Goal: Transaction & Acquisition: Purchase product/service

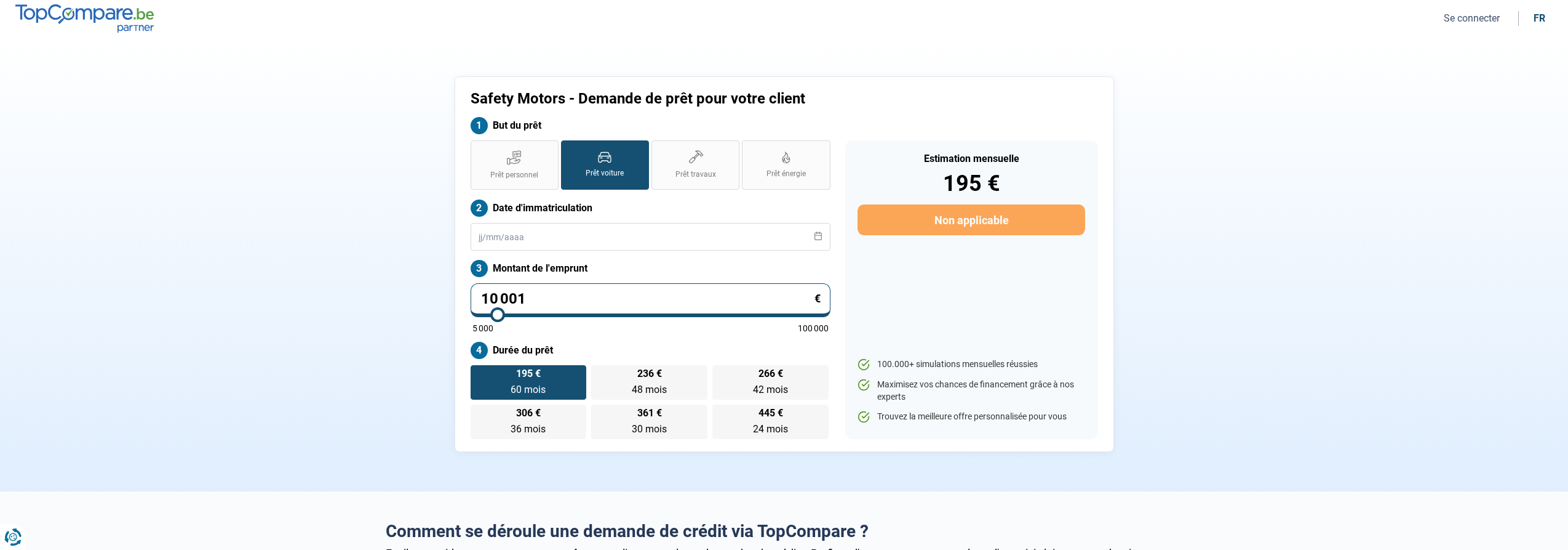
click at [614, 162] on label "Prêt voiture" at bounding box center [605, 164] width 88 height 49
click at [569, 148] on input "Prêt voiture" at bounding box center [565, 144] width 8 height 8
click at [526, 167] on label "Prêt personnel" at bounding box center [515, 164] width 88 height 49
click at [479, 148] on input "Prêt personnel" at bounding box center [474, 144] width 8 height 8
radio input "true"
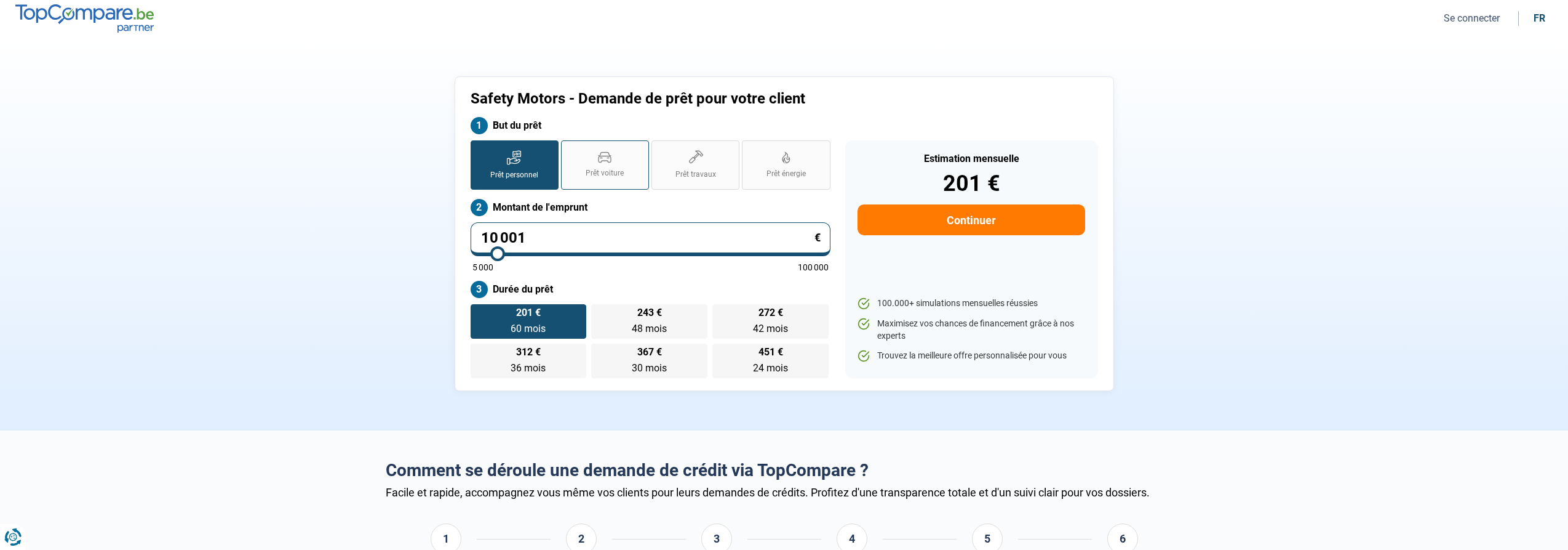
click at [618, 168] on span "Prêt voiture" at bounding box center [604, 173] width 38 height 11
click at [569, 148] on input "Prêt voiture" at bounding box center [565, 144] width 8 height 8
radio input "true"
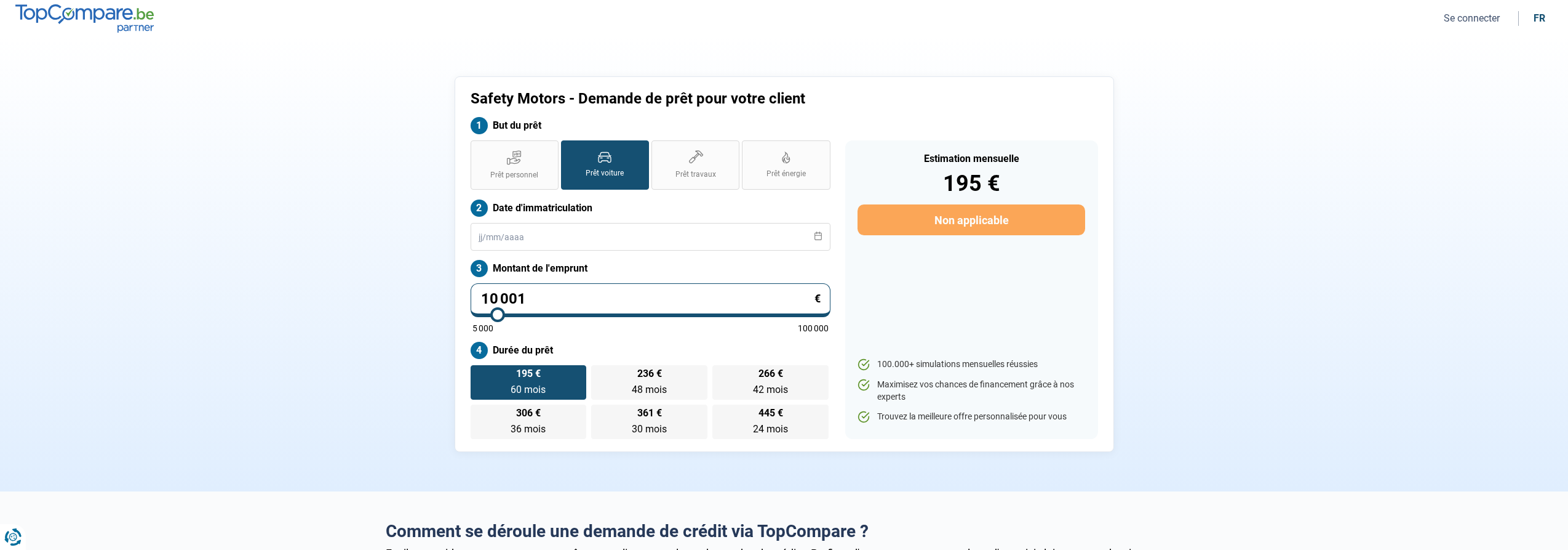
type input "9 500"
type input "9500"
type input "9 250"
type input "9250"
type input "8 750"
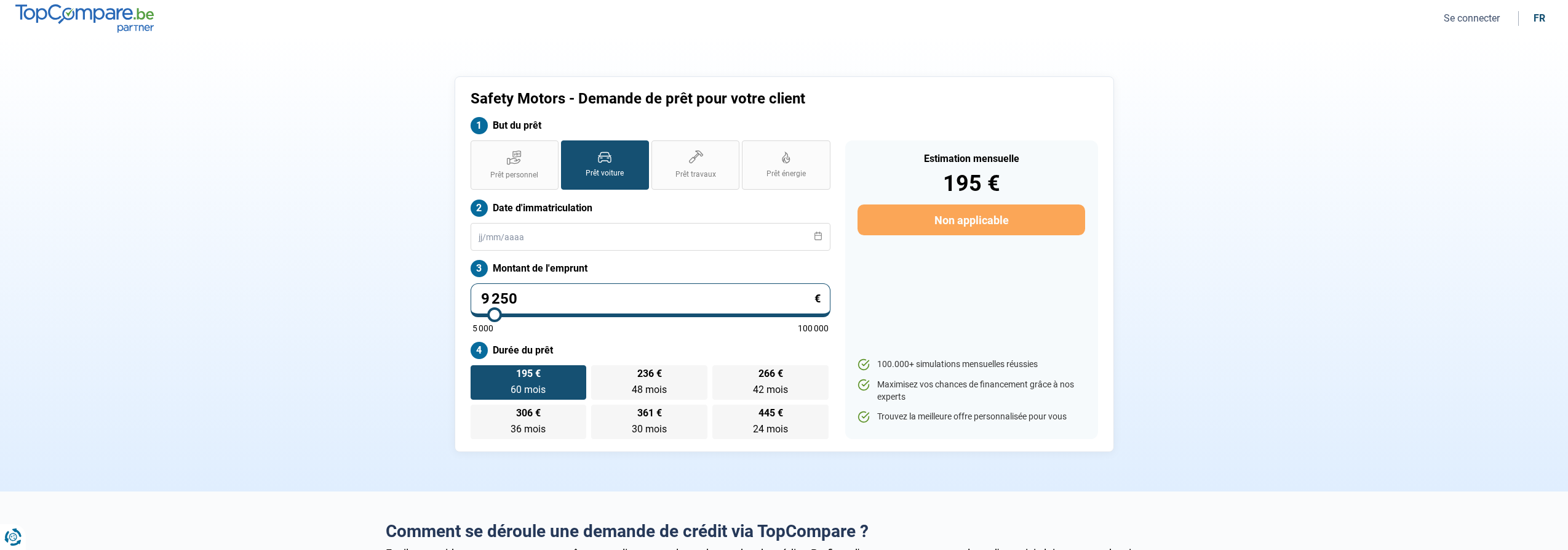
type input "8750"
type input "8 250"
type input "8250"
type input "7 500"
type input "7500"
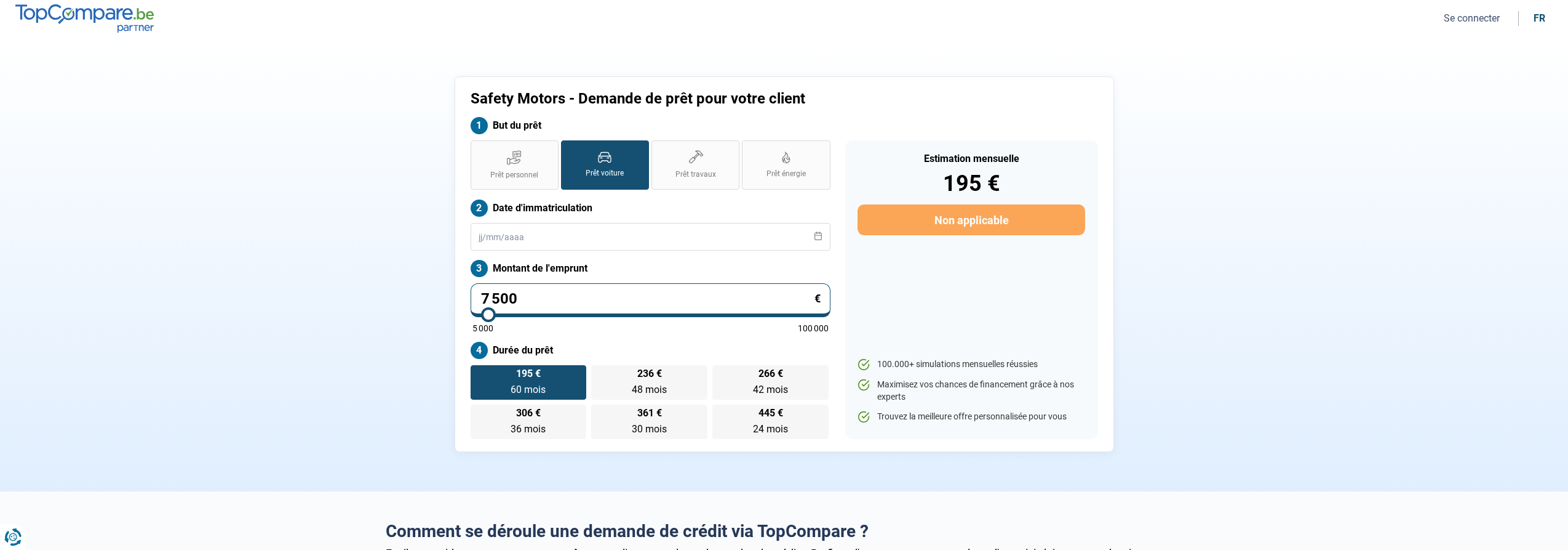
type input "7 250"
type input "7250"
type input "6 500"
type input "6500"
type input "5 500"
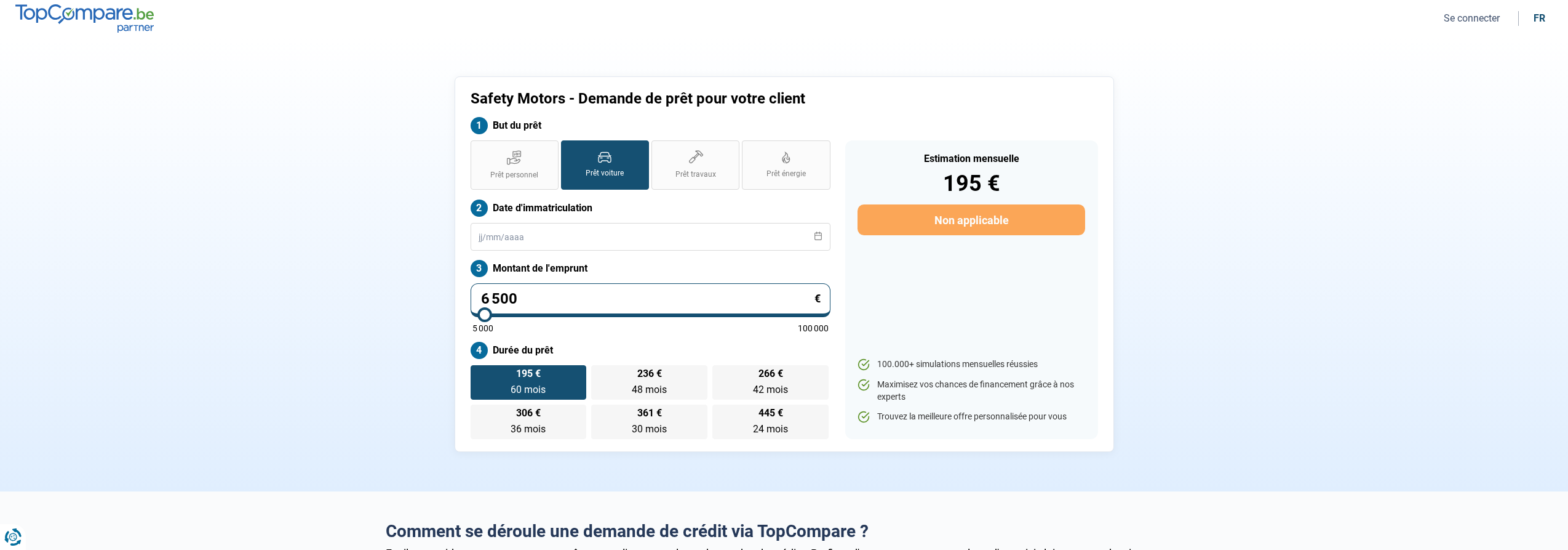
type input "5500"
type input "5 000"
type input "5000"
type input "5 250"
type input "5250"
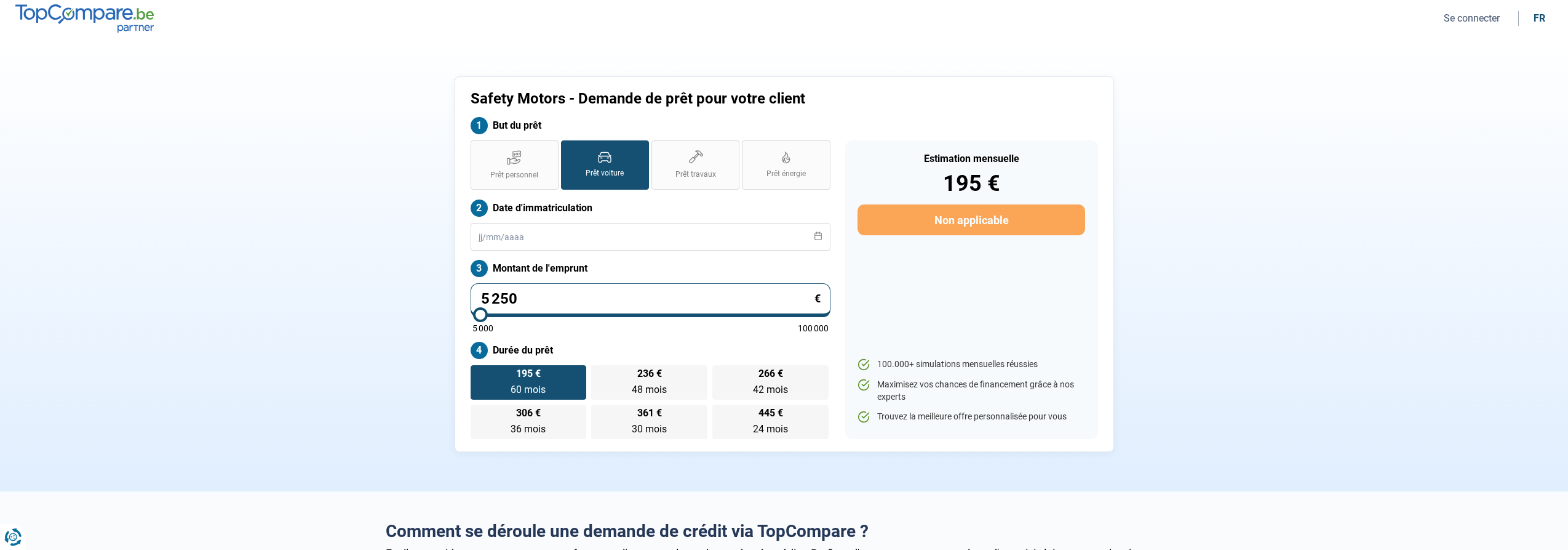
type input "5 500"
type input "5500"
type input "6 000"
type input "6000"
type input "6 250"
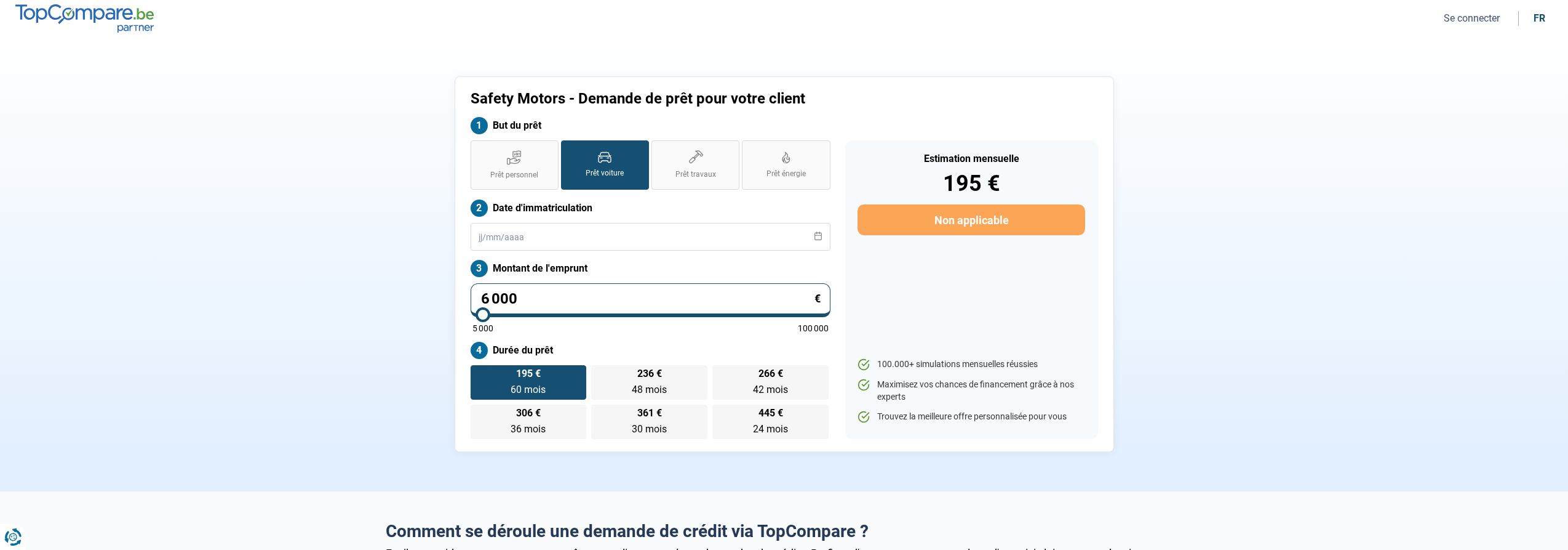
type input "6250"
type input "6 500"
type input "6500"
type input "6 750"
type input "6750"
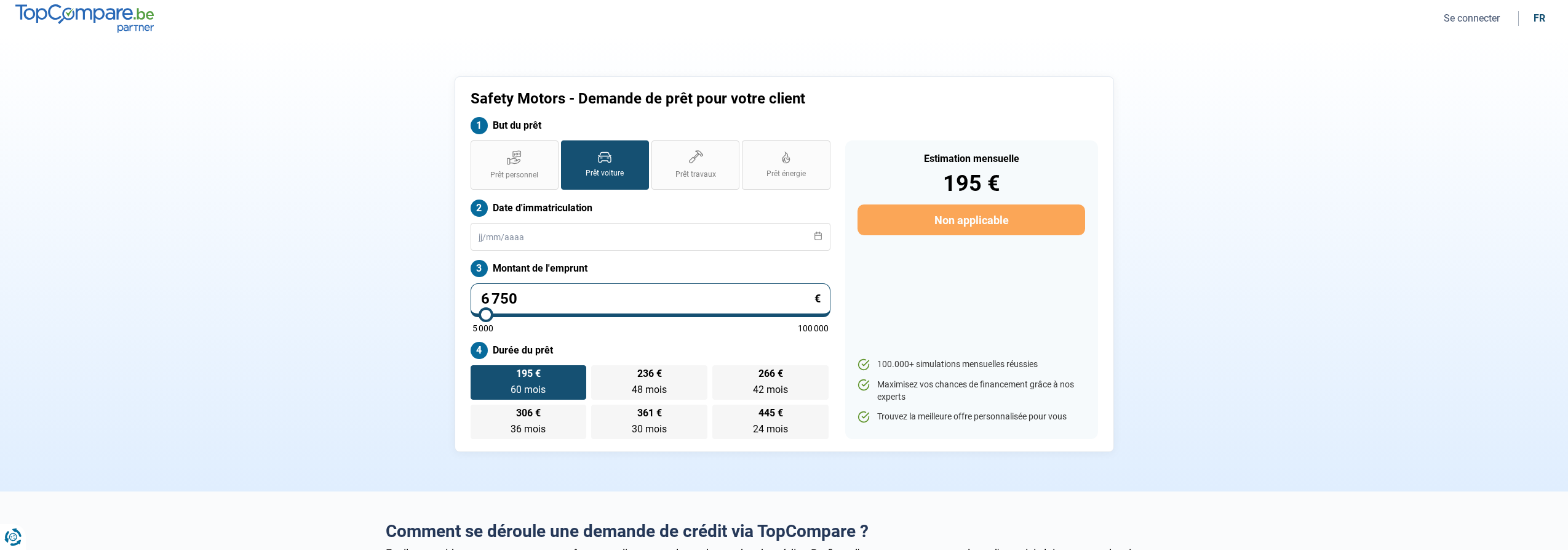
type input "7 000"
type input "7000"
type input "7 250"
type input "7250"
type input "7 500"
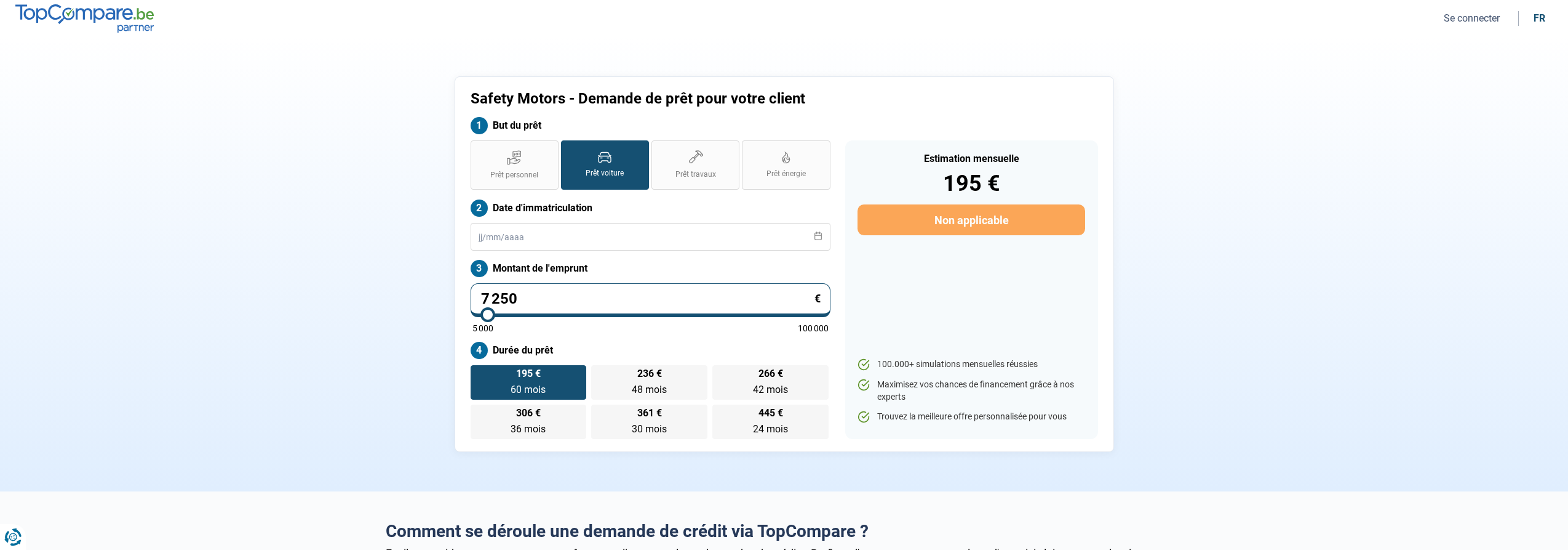
type input "7500"
type input "7 750"
type input "7750"
type input "8 000"
type input "8000"
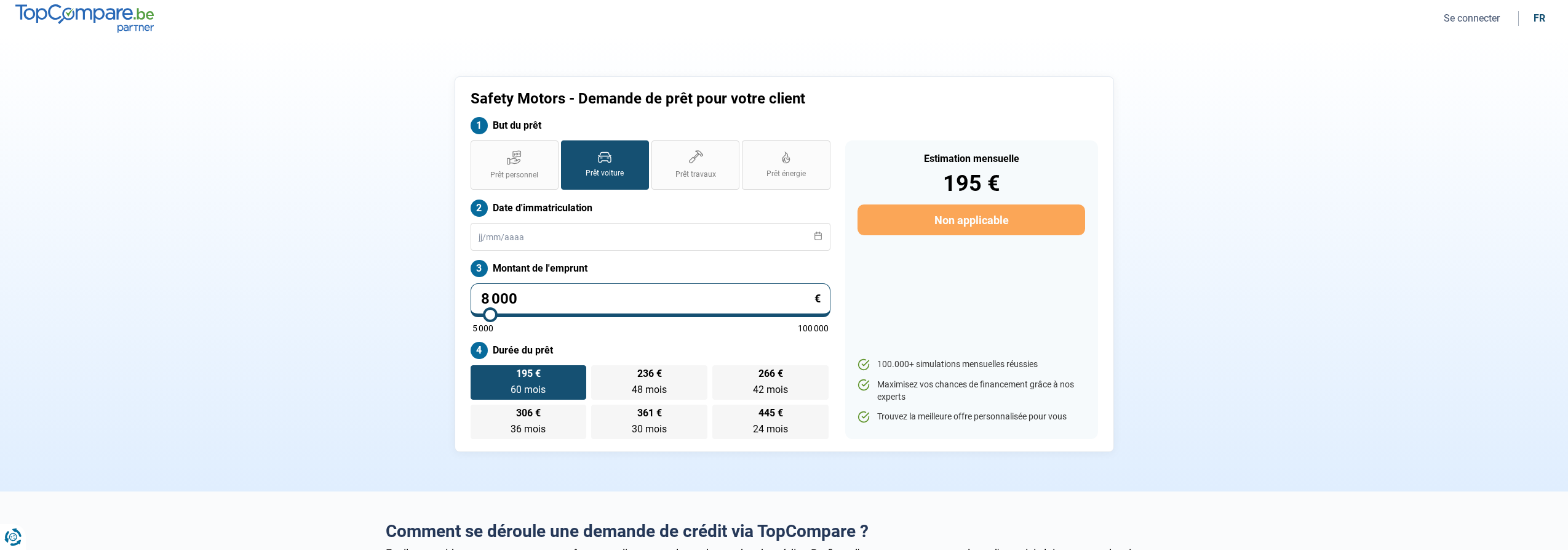
type input "8 250"
type input "8250"
type input "8 500"
type input "8500"
type input "8 750"
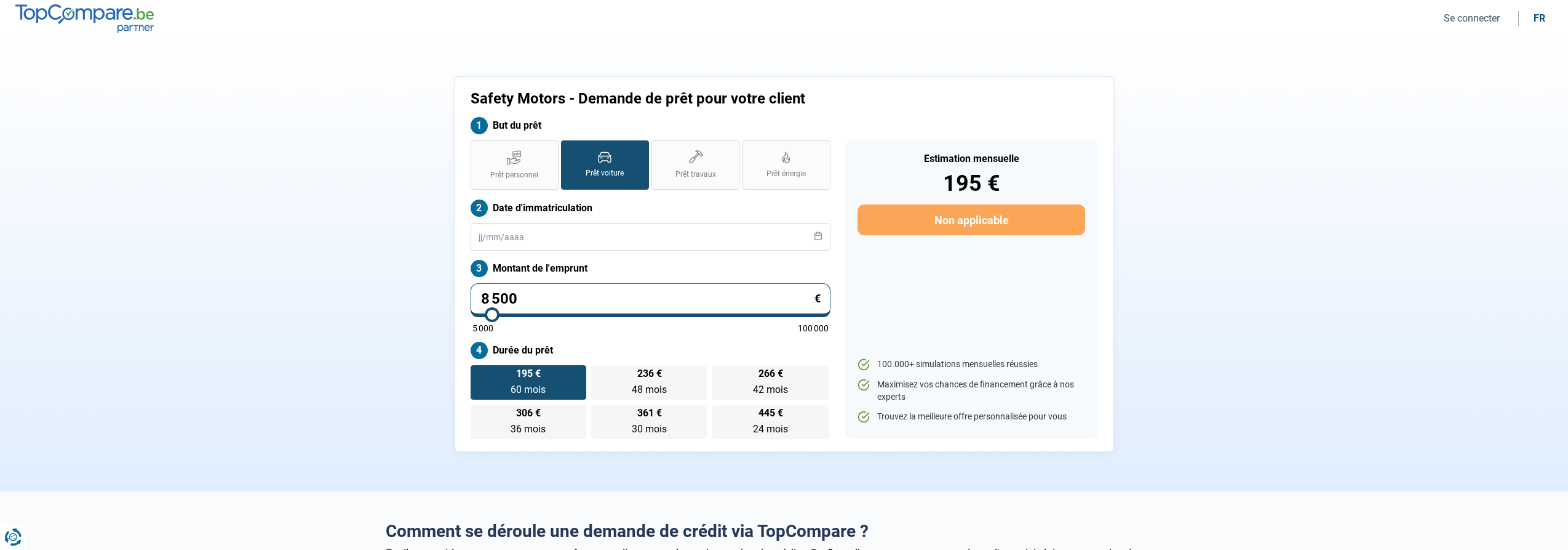
type input "8750"
type input "9 000"
type input "9000"
type input "9 250"
type input "9250"
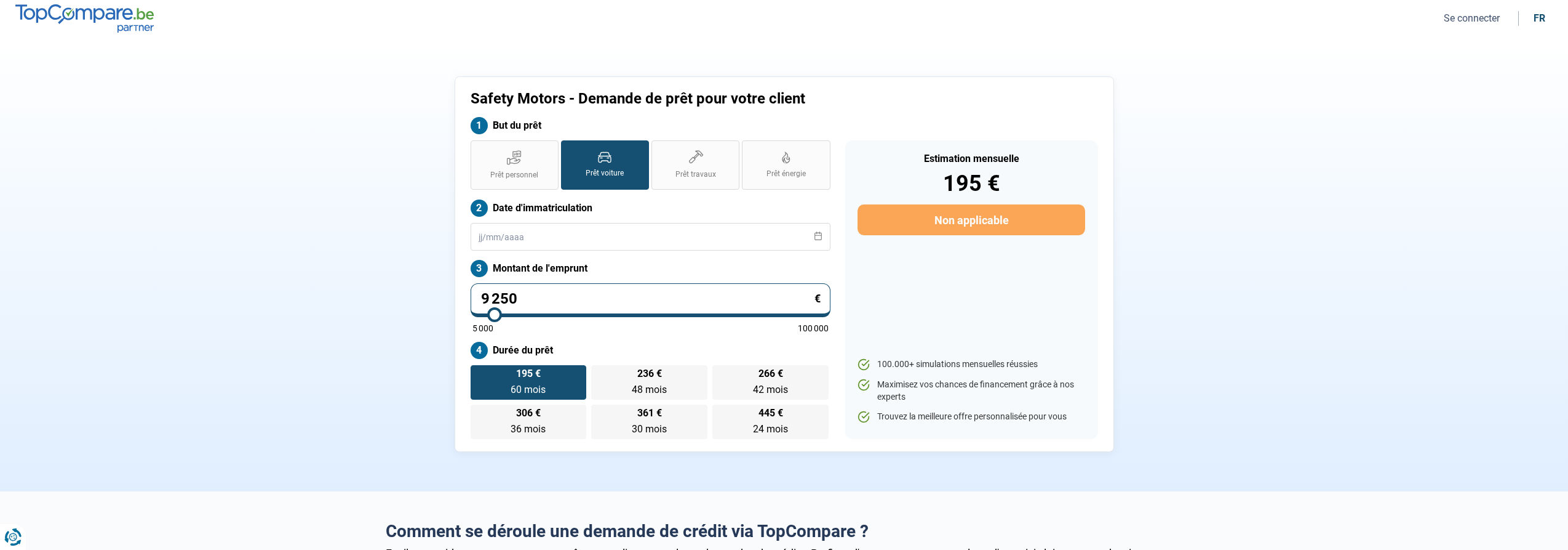
type input "9 500"
type input "9500"
type input "9 750"
type input "9750"
type input "10 000"
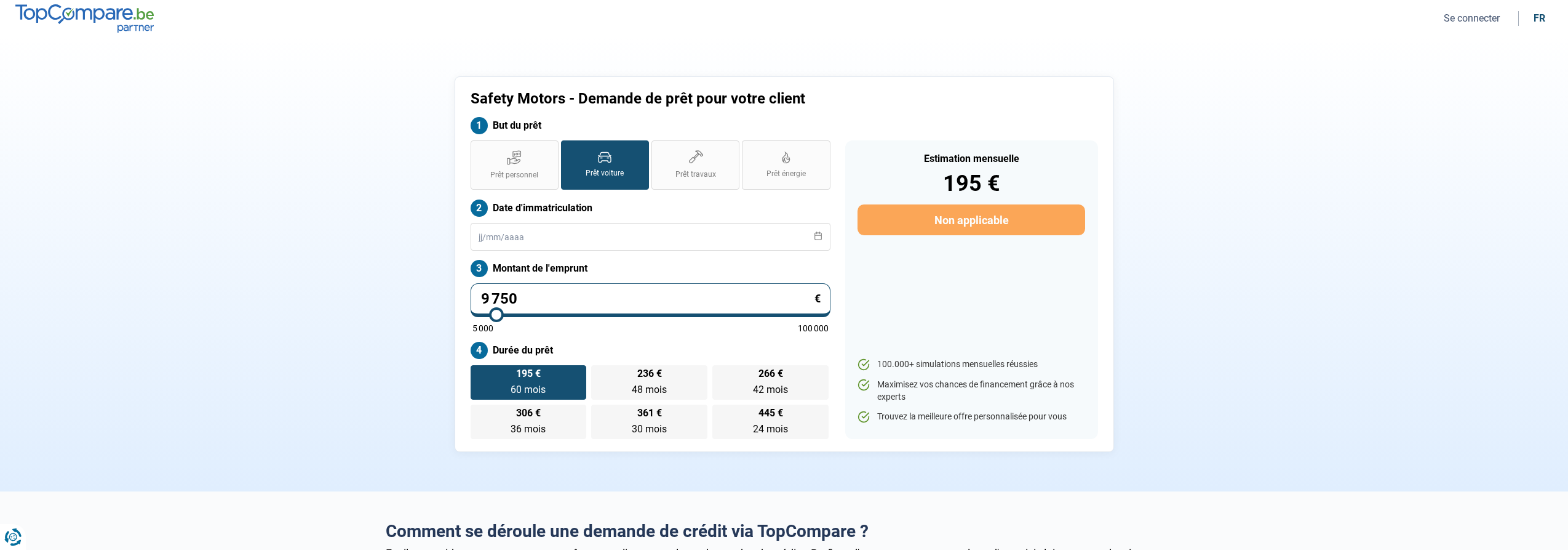
type input "10000"
click at [497, 315] on input "range" at bounding box center [650, 315] width 357 height 3
radio input "true"
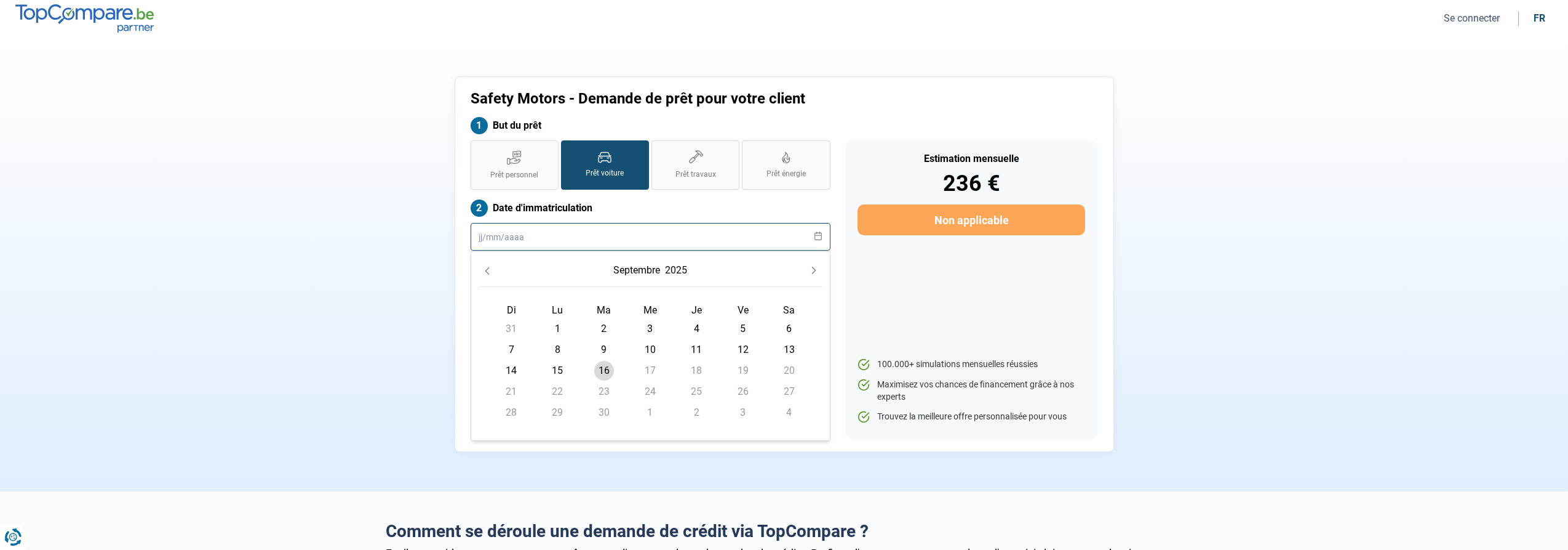
click at [507, 235] on input "text" at bounding box center [650, 236] width 360 height 28
type input "09/"
click at [489, 235] on input "01032021" at bounding box center [650, 236] width 360 height 28
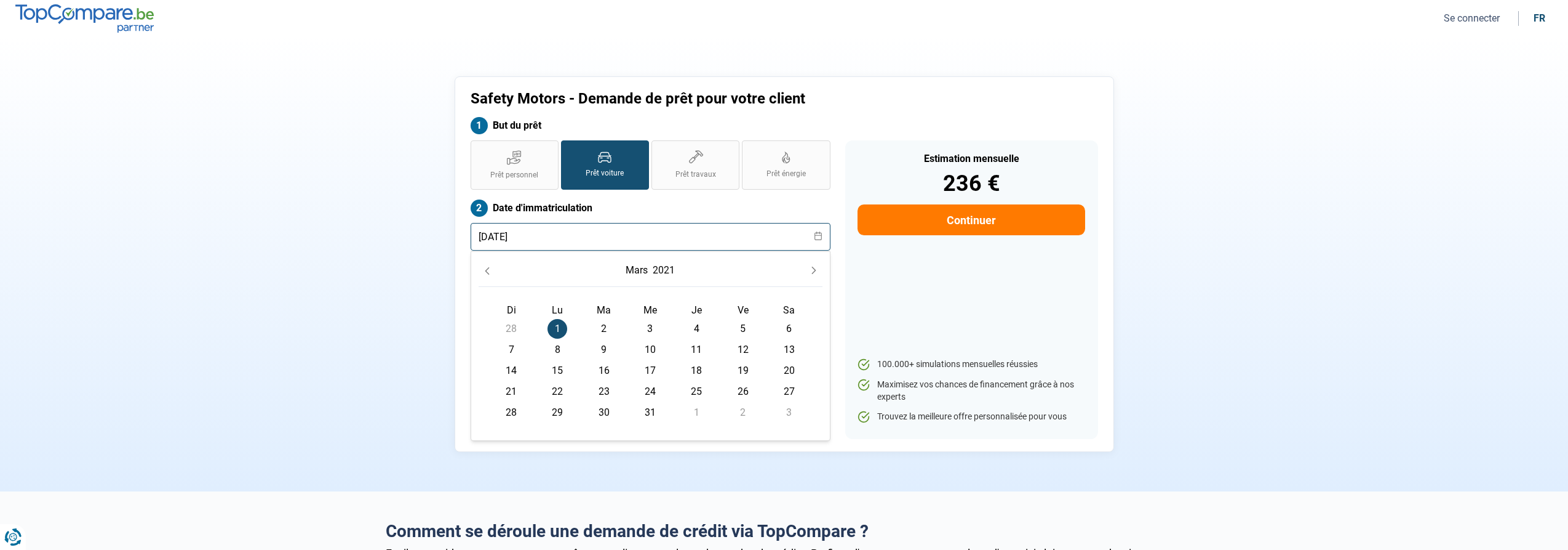
type input "[DATE]"
click at [888, 276] on div "Estimation mensuelle 236 € Continuer 100.000+ simulations mensuelles réussies M…" at bounding box center [971, 289] width 252 height 298
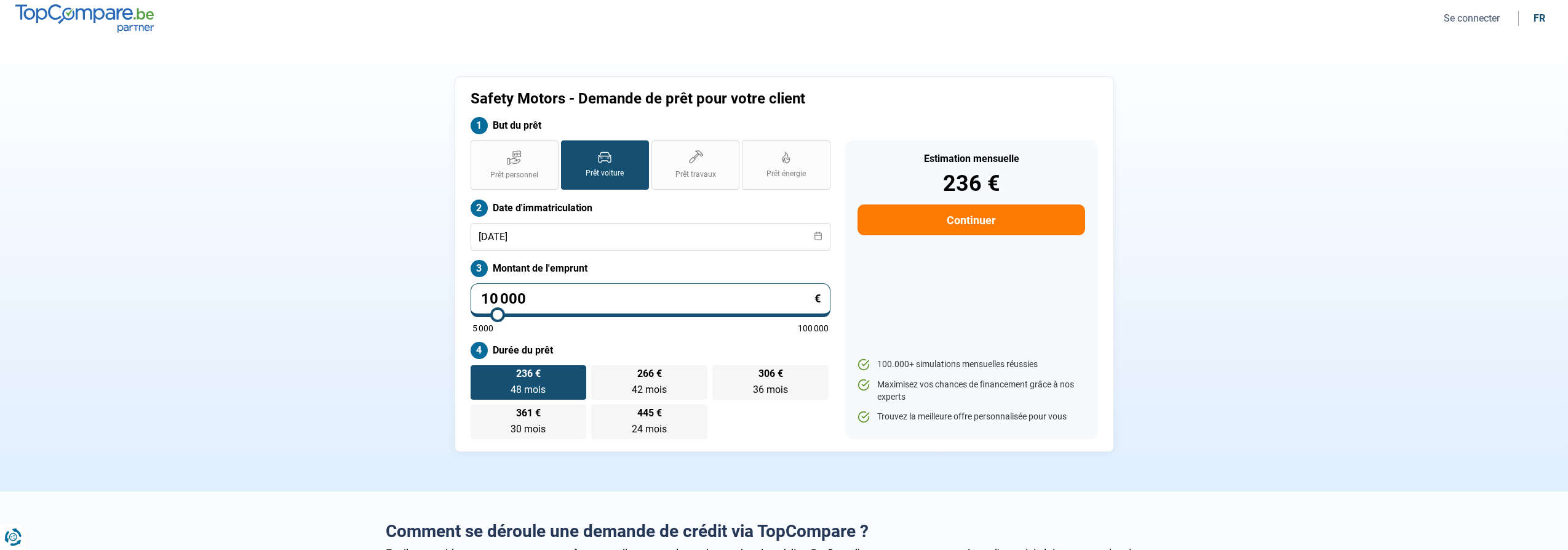
click at [947, 214] on button "Continuer" at bounding box center [971, 219] width 227 height 31
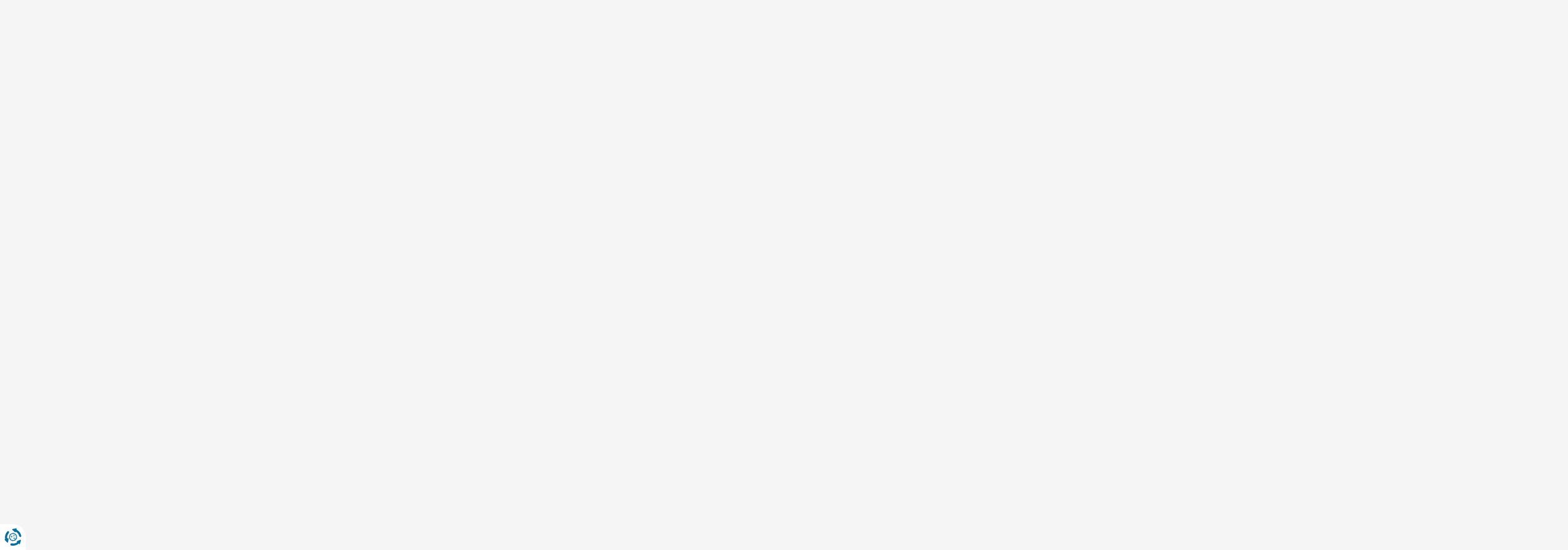
select select "32"
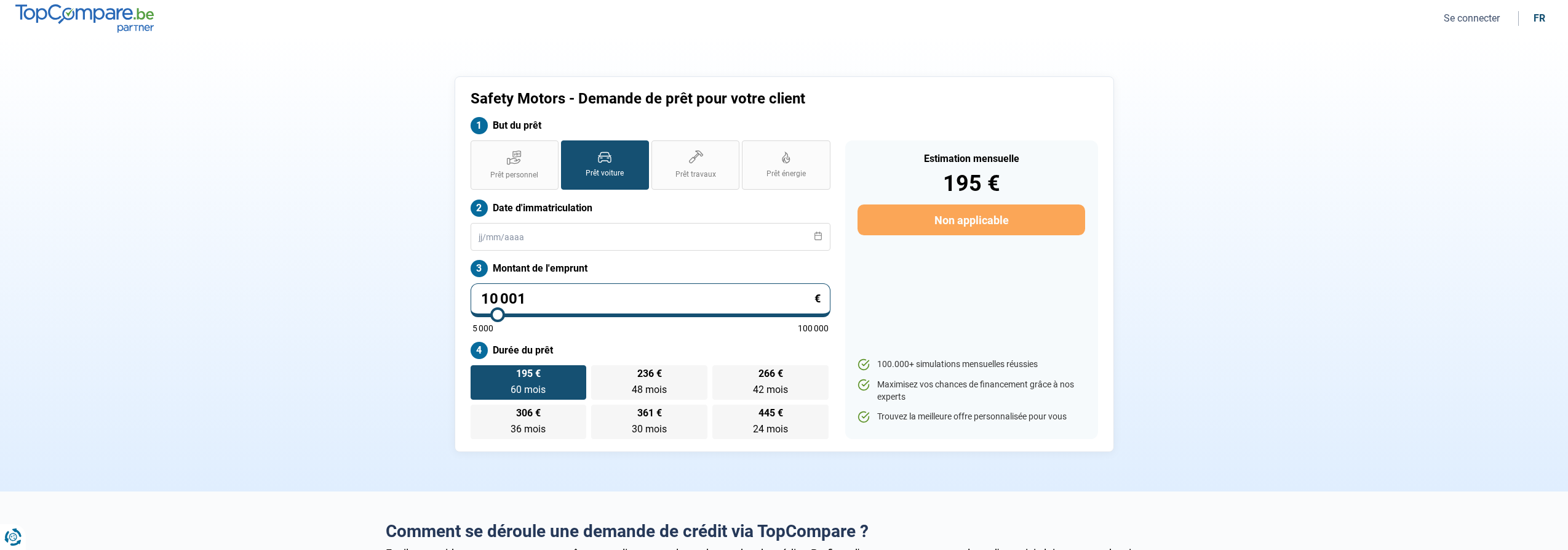
type input "9 250"
type input "9250"
type input "8 750"
type input "8750"
type input "8 250"
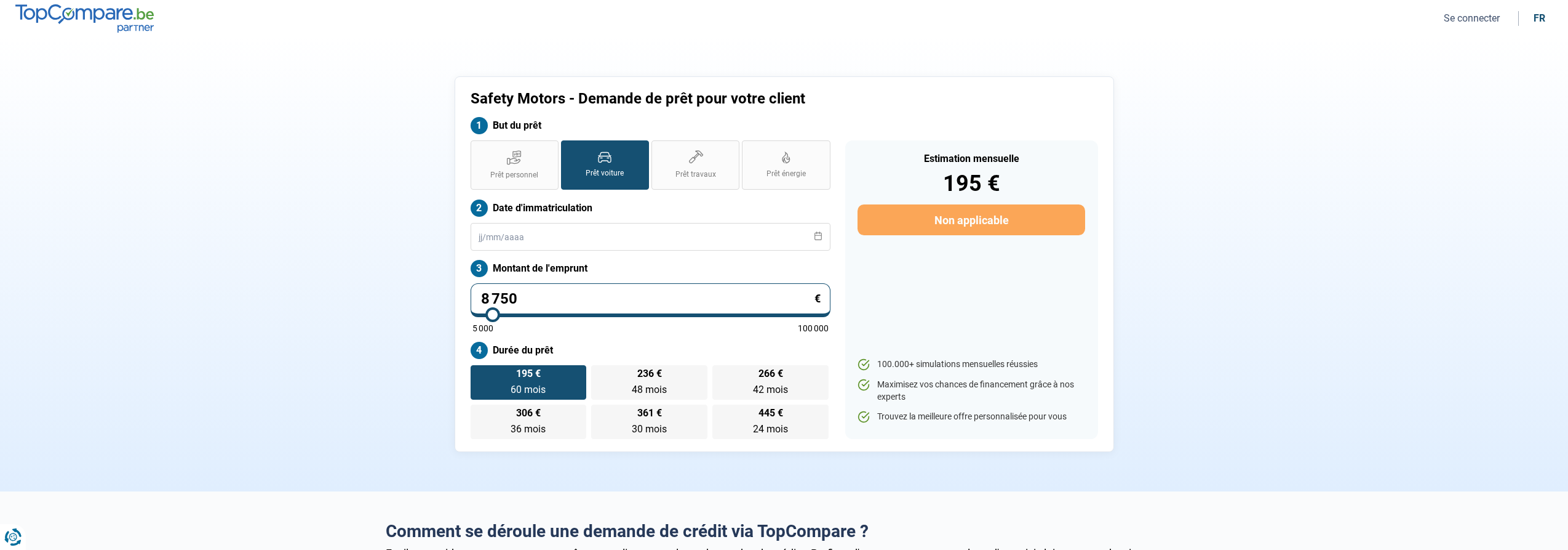
type input "8250"
type input "7 250"
type input "7250"
type input "6 250"
type input "6250"
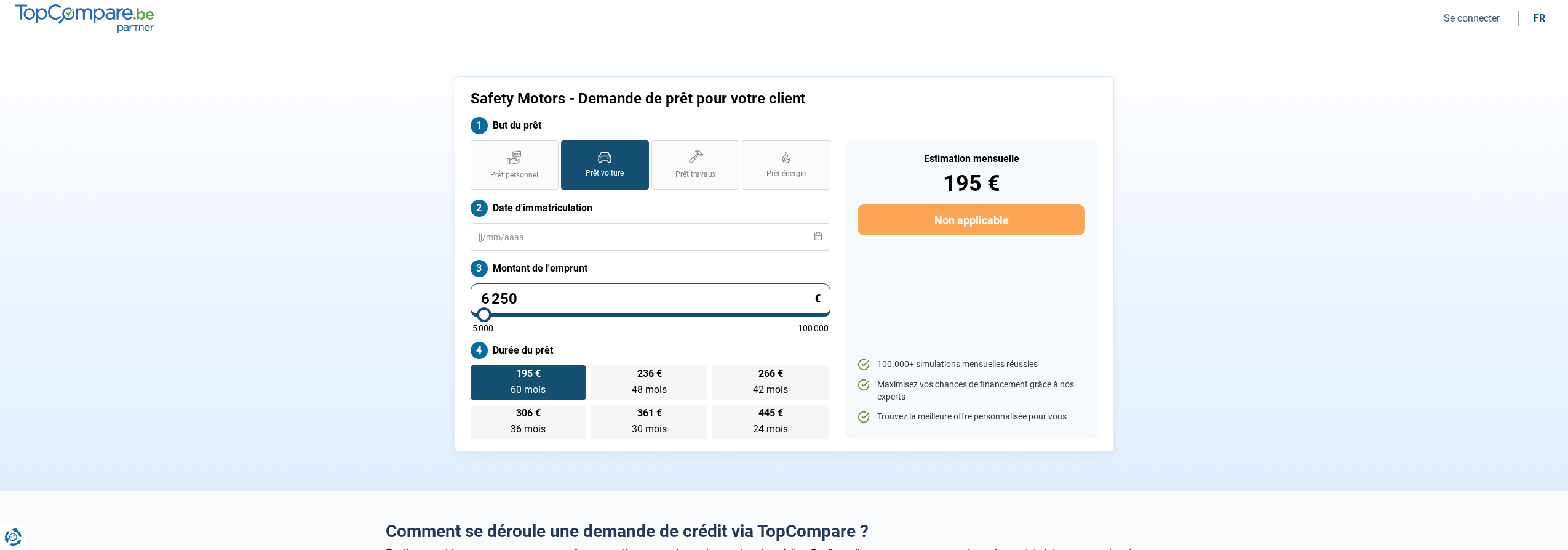
type input "5 250"
type input "5250"
type input "5 000"
type input "5000"
type input "6 250"
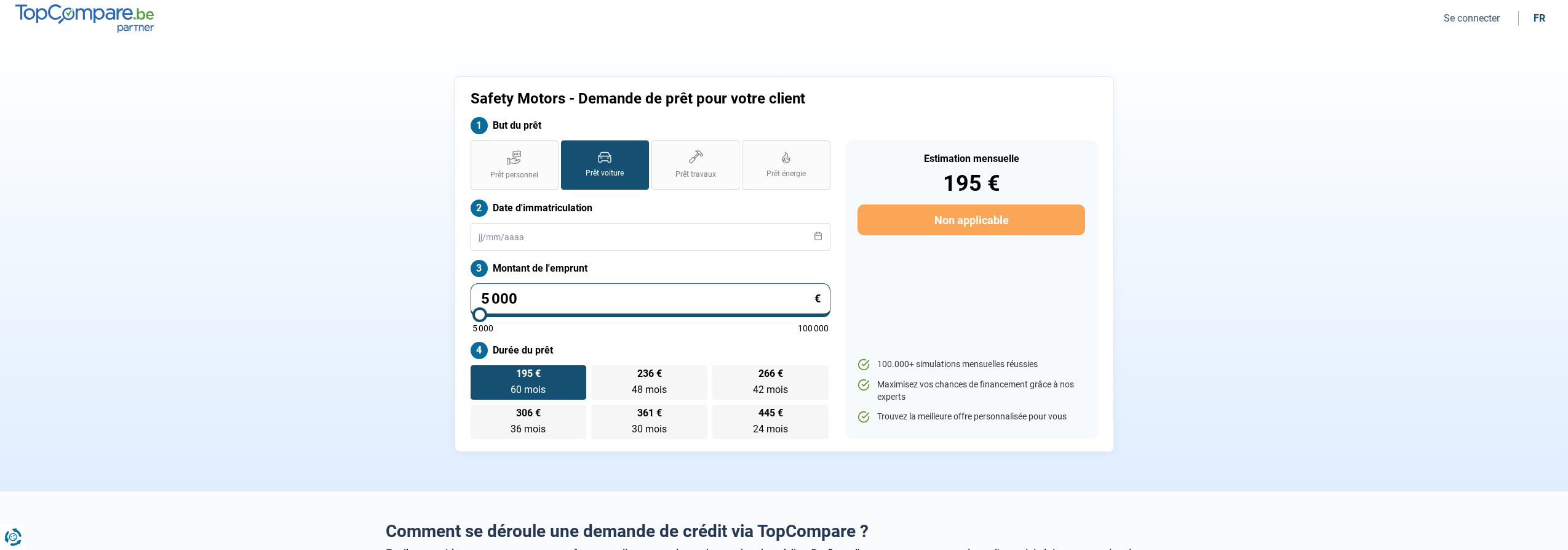
type input "6250"
type input "7 250"
type input "7250"
type input "8 250"
type input "8250"
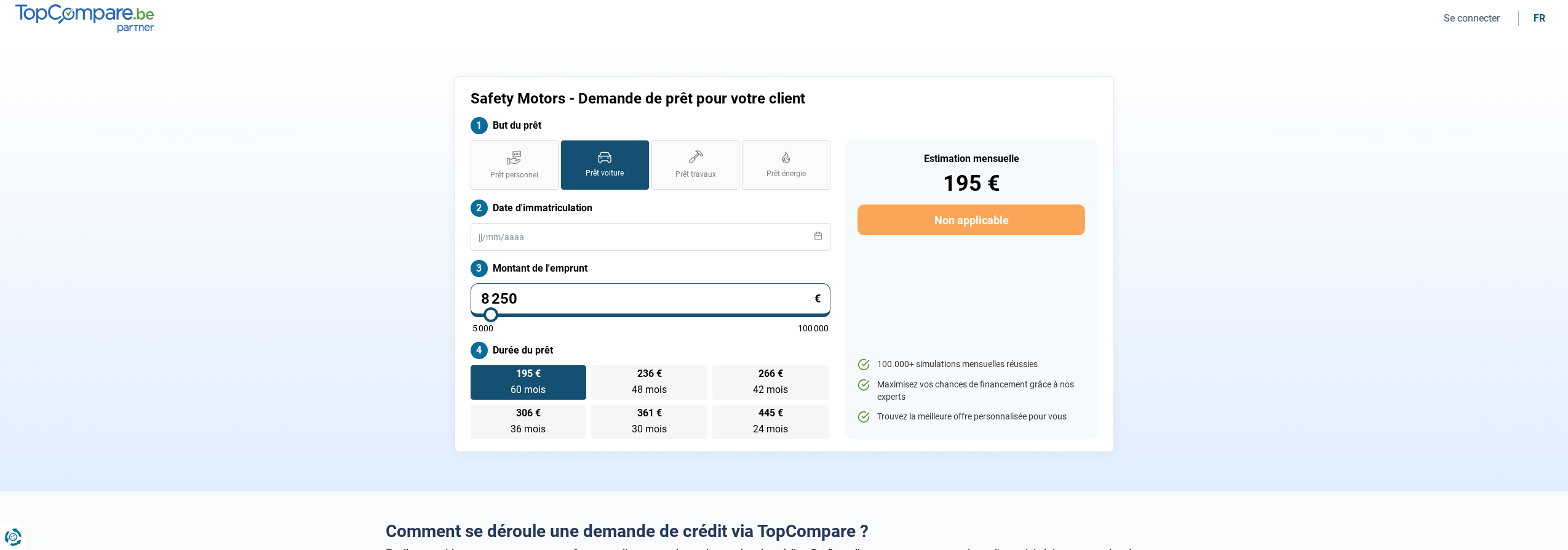
type input "9 250"
type input "9250"
type input "9 500"
type input "9500"
type input "10 000"
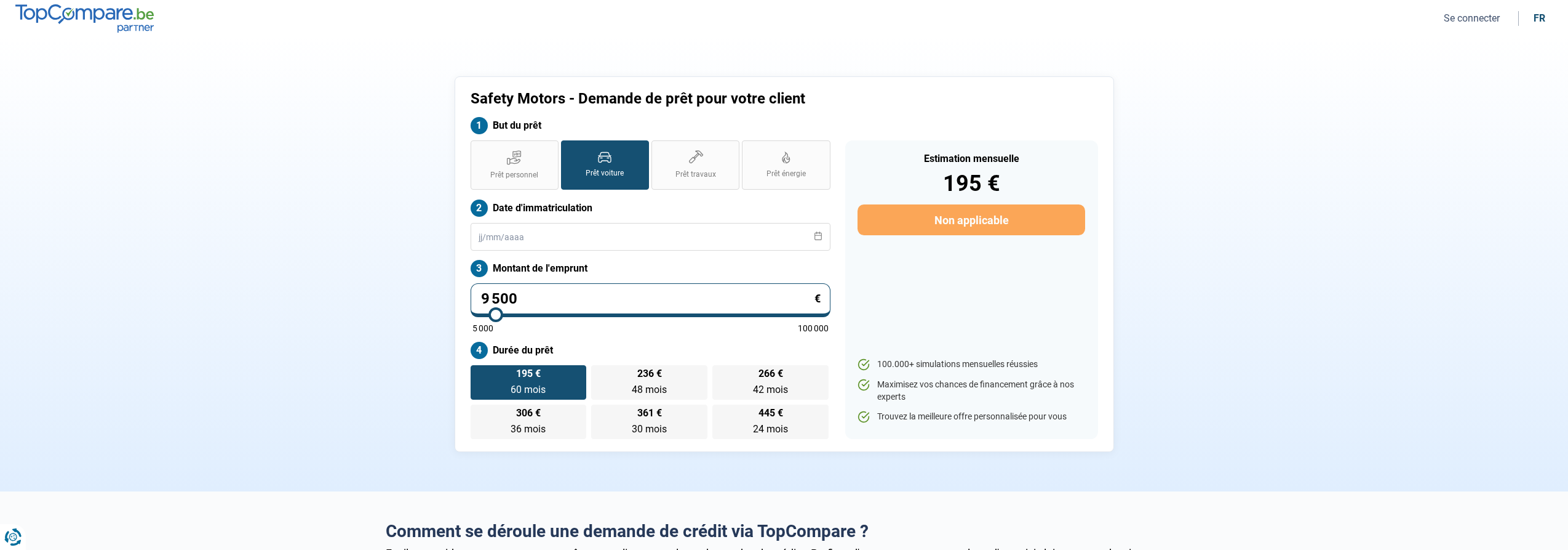
type input "10000"
type input "10 250"
type input "10250"
type input "10 500"
type input "10500"
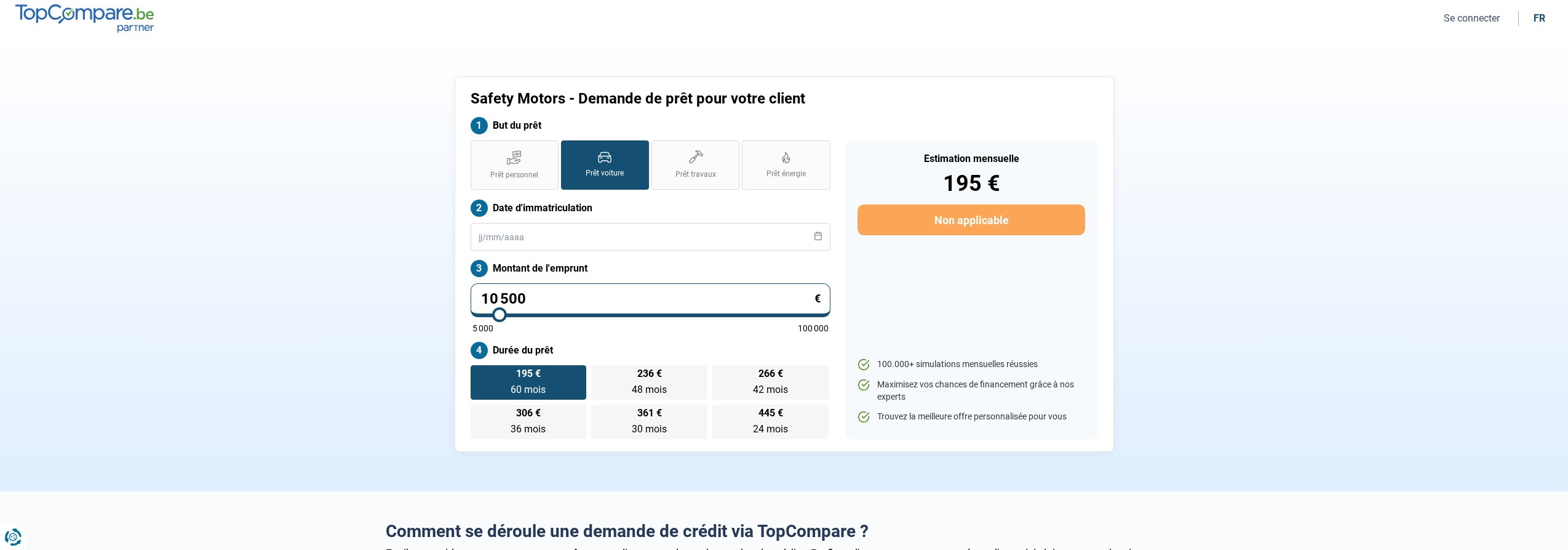
type input "10 750"
type input "10750"
type input "11 000"
type input "11000"
type input "10 750"
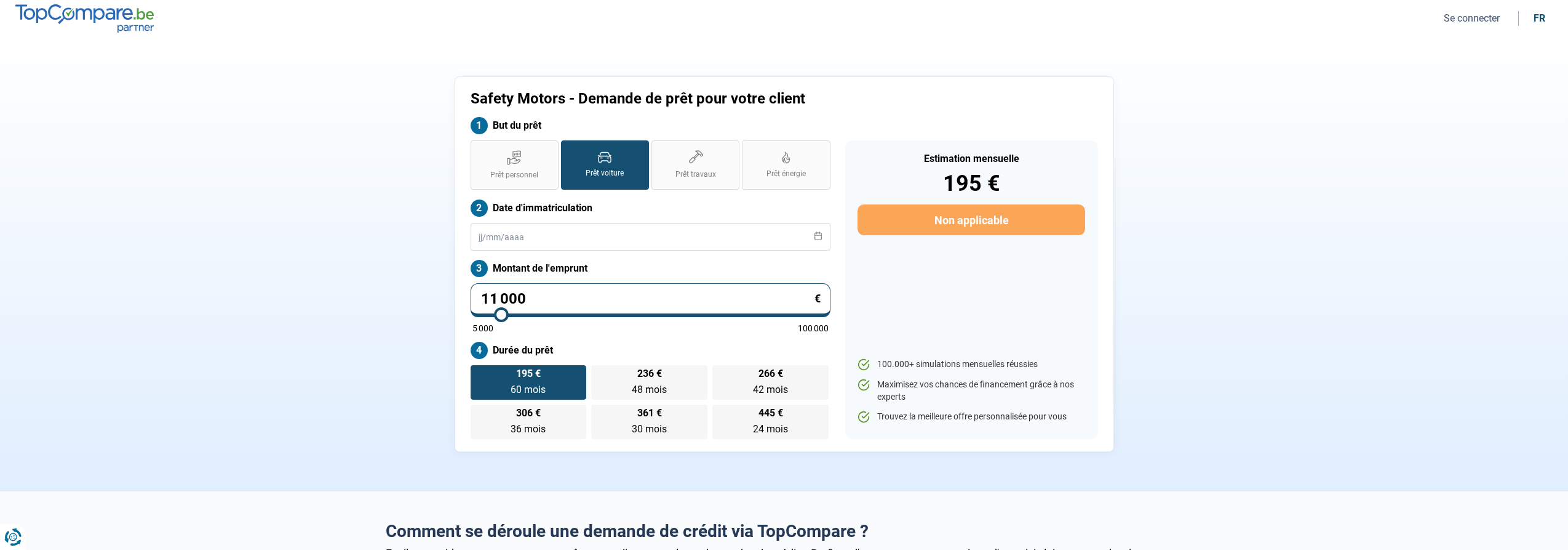
type input "10750"
type input "10 500"
type input "10500"
type input "10 250"
type input "10250"
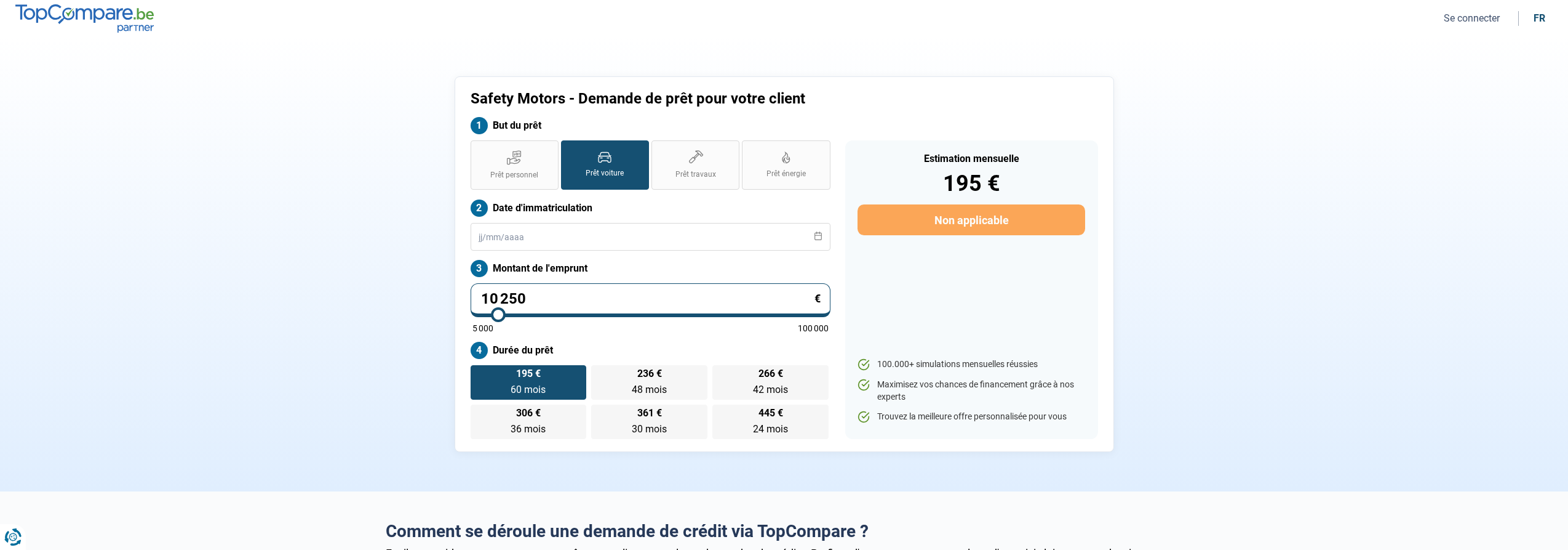
type input "10 000"
type input "10000"
drag, startPoint x: 498, startPoint y: 309, endPoint x: 498, endPoint y: 318, distance: 9.0
click at [498, 315] on input "range" at bounding box center [650, 315] width 357 height 3
radio input "true"
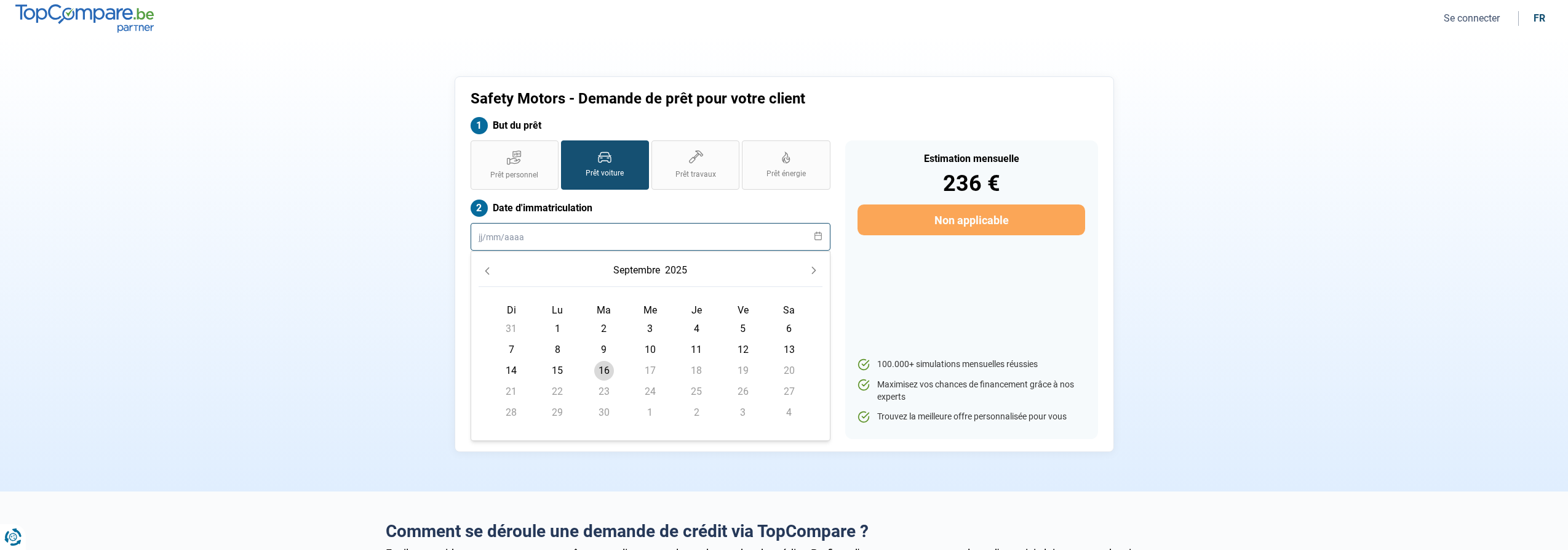
click at [498, 238] on input "text" at bounding box center [650, 236] width 360 height 28
click at [378, 284] on div "Safety Motors - Demande de prêt pour votre client But du prêt Prêt personnel Pr…" at bounding box center [784, 264] width 812 height 376
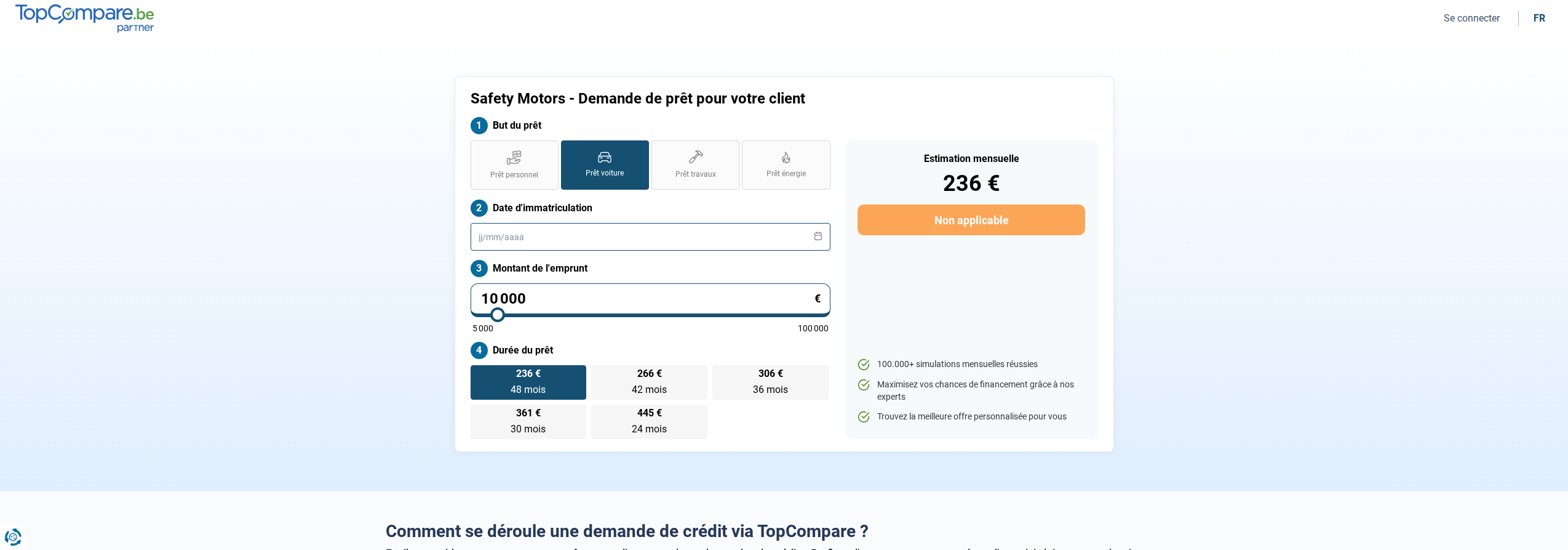
click at [573, 245] on input "text" at bounding box center [650, 236] width 360 height 28
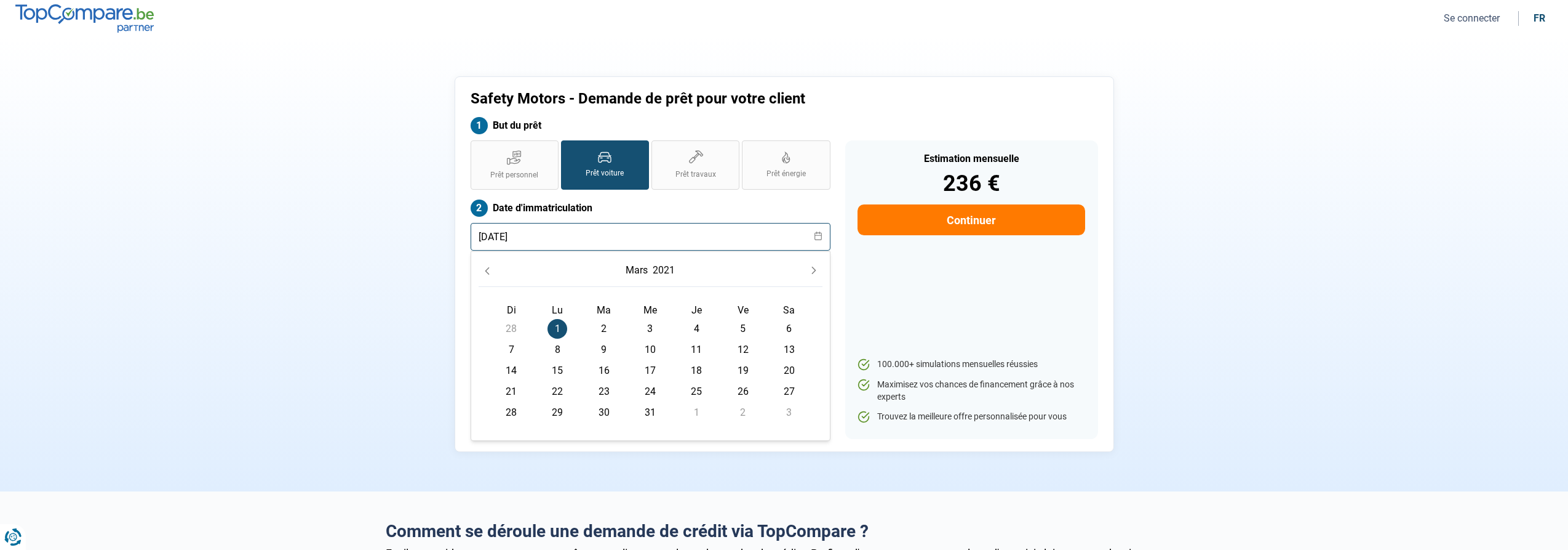
type input "[DATE]"
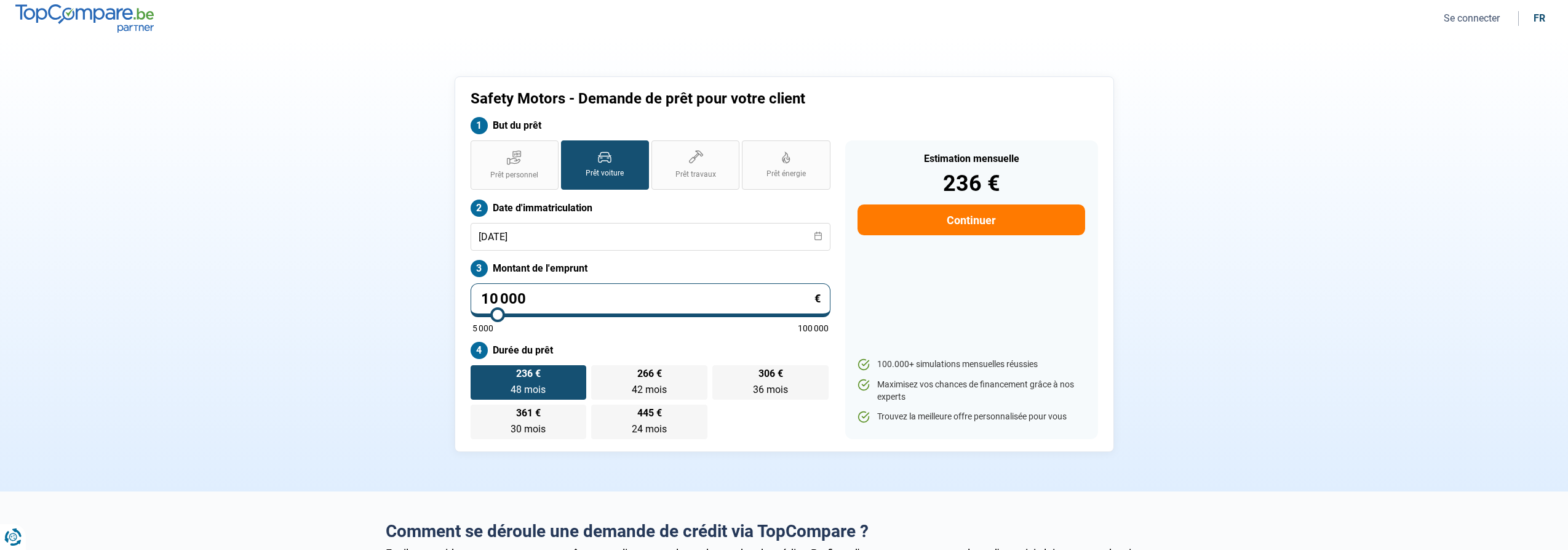
click at [345, 328] on section "Safety Motors - Demande de prêt pour votre client But du prêt Prêt personnel Pr…" at bounding box center [784, 263] width 1568 height 454
click at [638, 378] on label "266 € 42 mois 42 mois" at bounding box center [648, 382] width 116 height 34
click at [599, 373] on input "266 € 42 mois 42 mois" at bounding box center [595, 368] width 8 height 8
radio input "true"
click at [961, 226] on button "Continuer" at bounding box center [971, 219] width 227 height 31
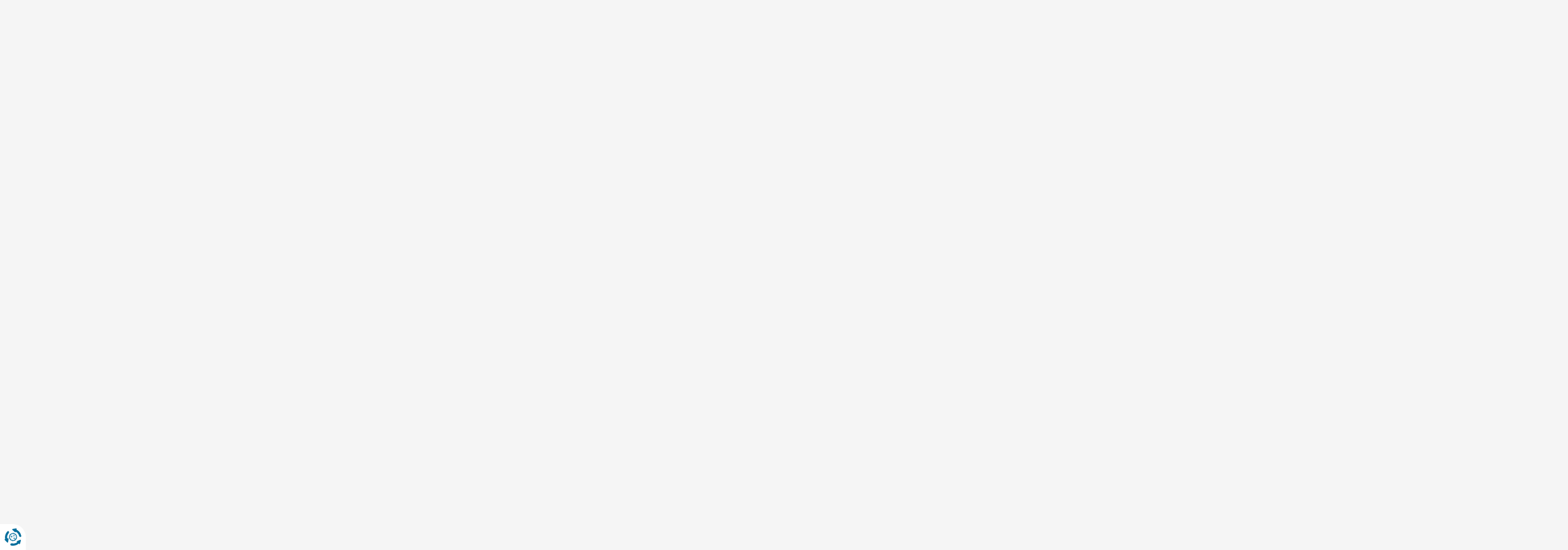
select select "32"
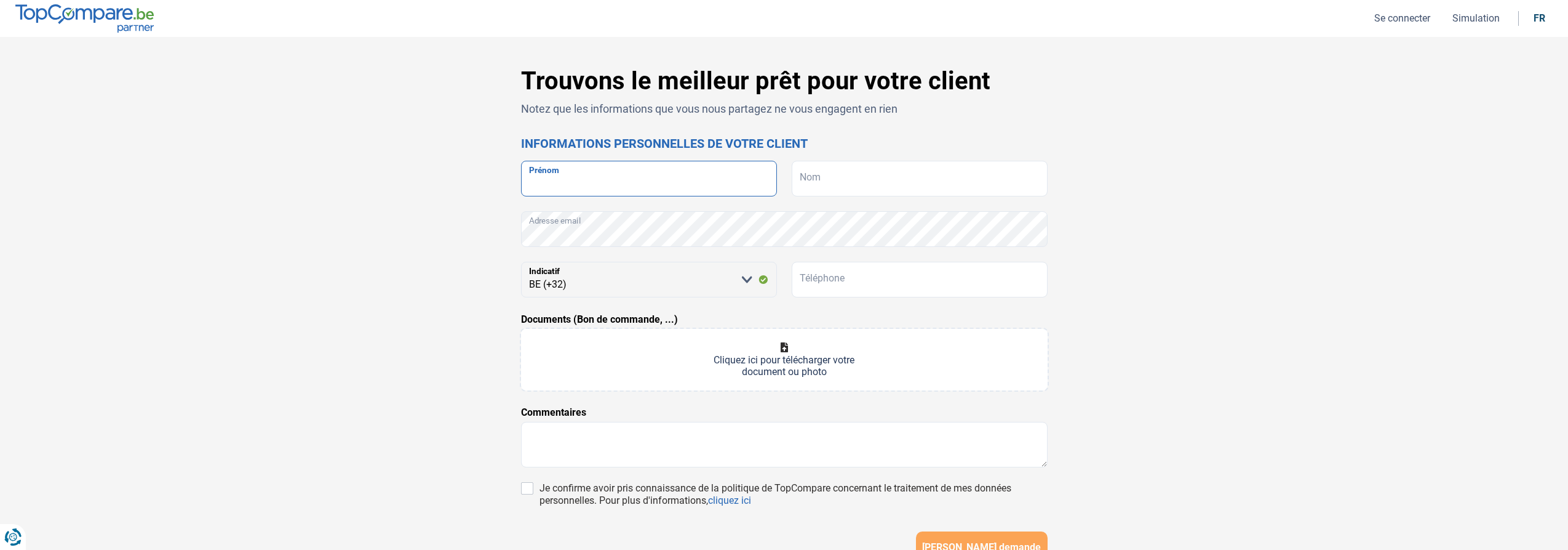
click at [700, 177] on input "Prénom" at bounding box center [648, 179] width 256 height 36
click at [612, 173] on input "Prénom" at bounding box center [648, 179] width 256 height 36
click at [911, 182] on input "Nom" at bounding box center [919, 179] width 256 height 36
